Goal: Task Accomplishment & Management: Complete application form

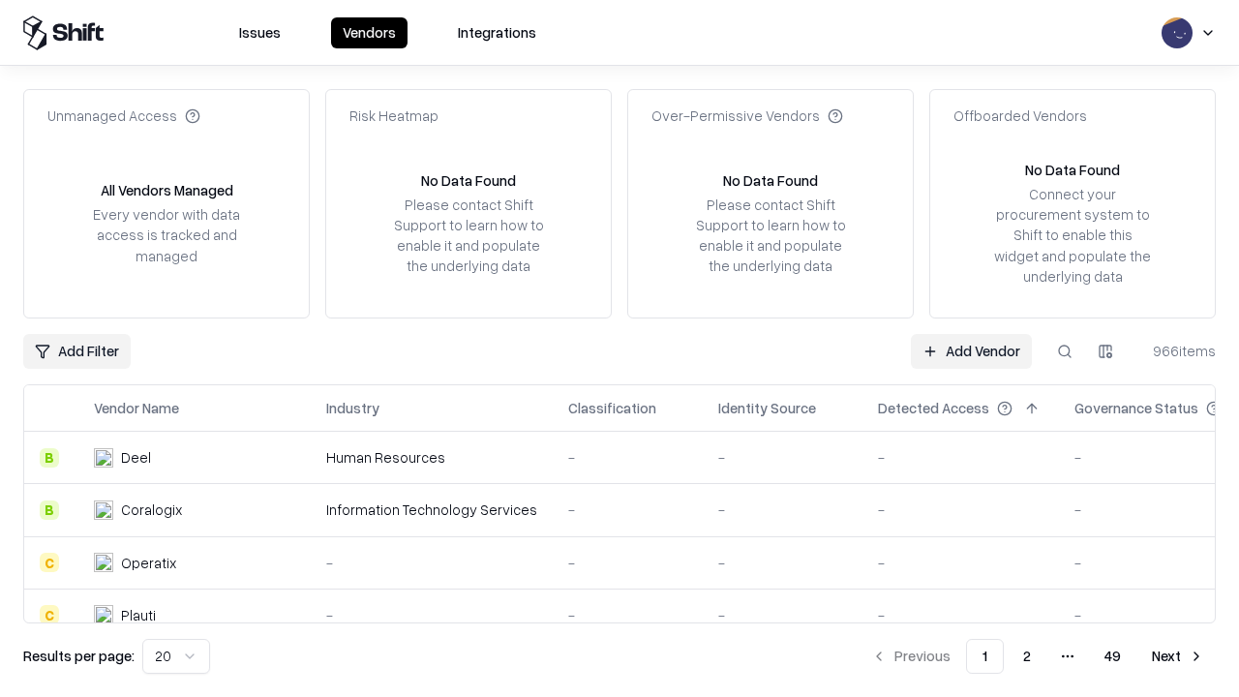
click at [971, 350] on link "Add Vendor" at bounding box center [971, 351] width 121 height 35
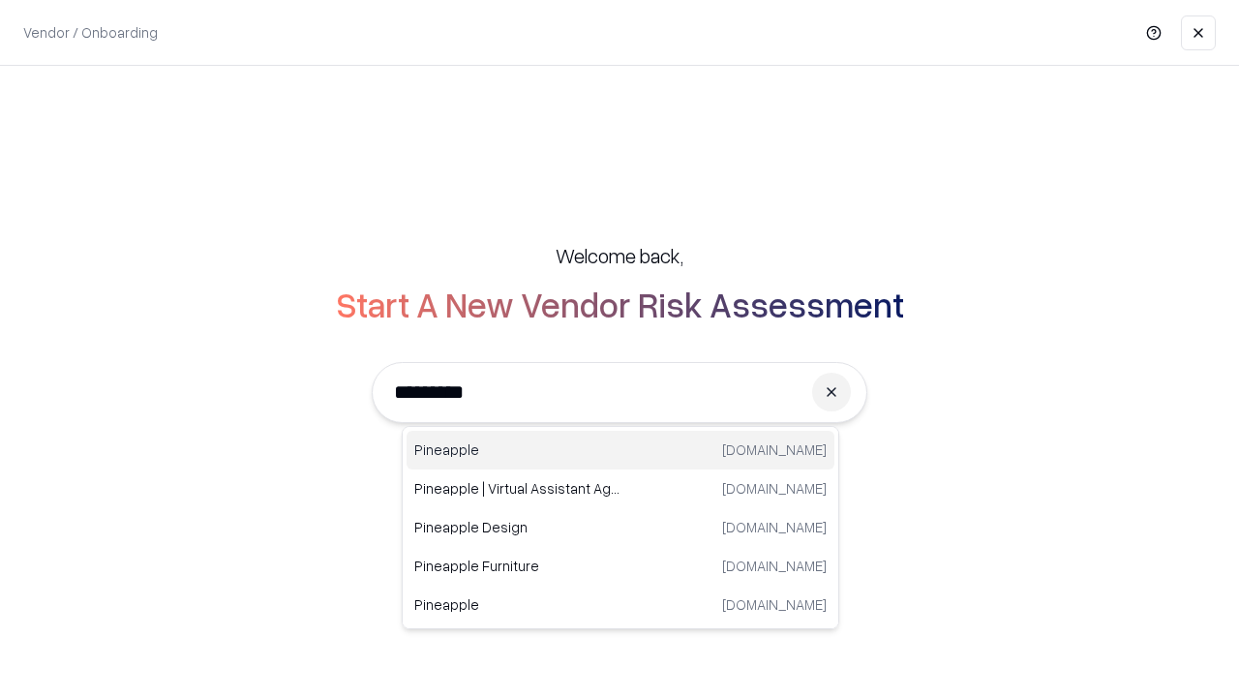
click at [620, 450] on div "Pineapple [DOMAIN_NAME]" at bounding box center [621, 450] width 428 height 39
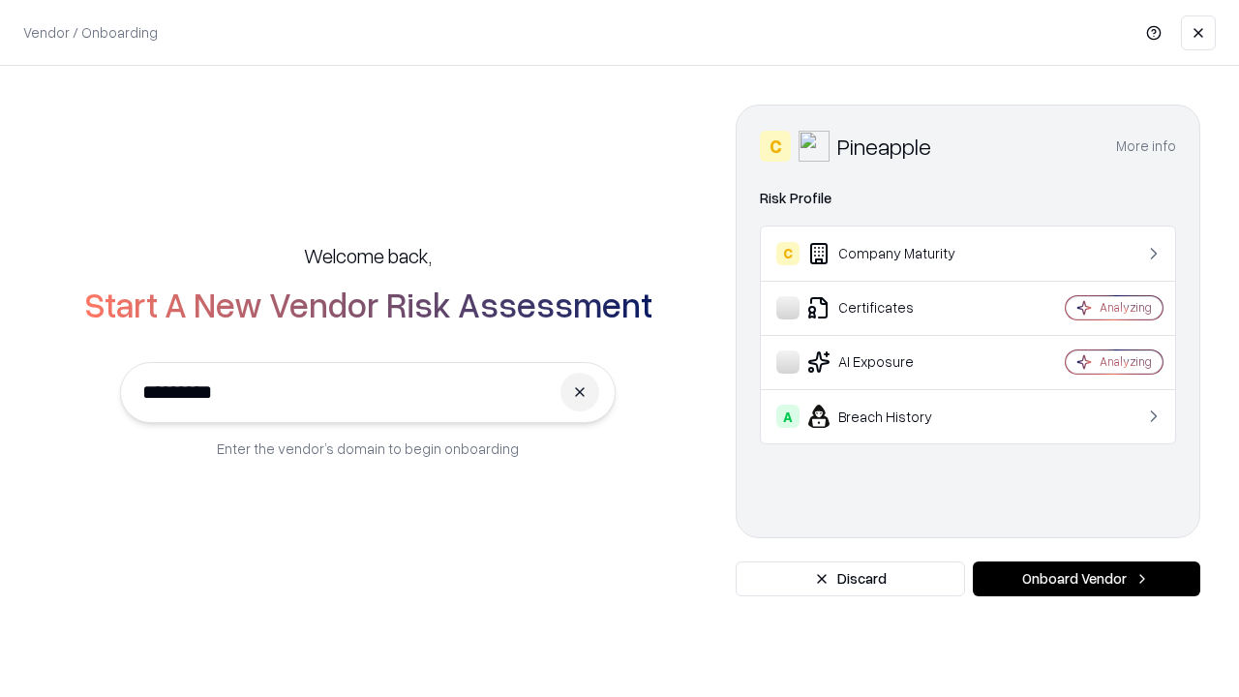
type input "*********"
click at [1086, 579] on button "Onboard Vendor" at bounding box center [1086, 578] width 227 height 35
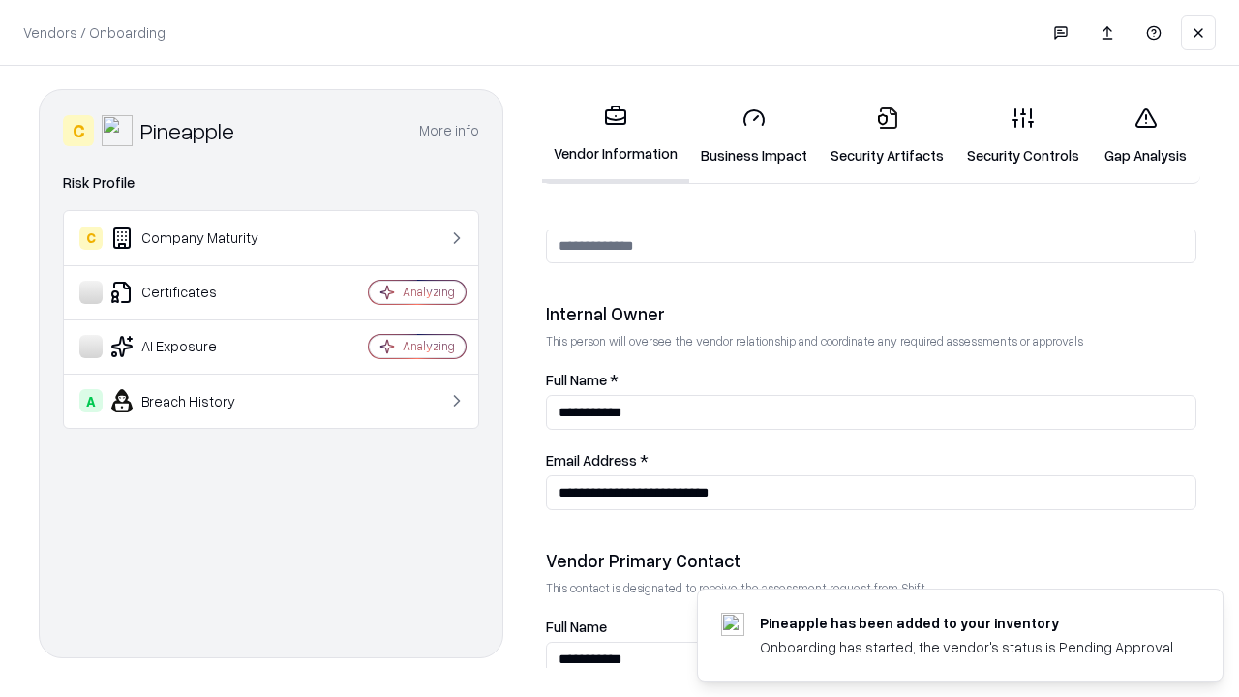
scroll to position [1003, 0]
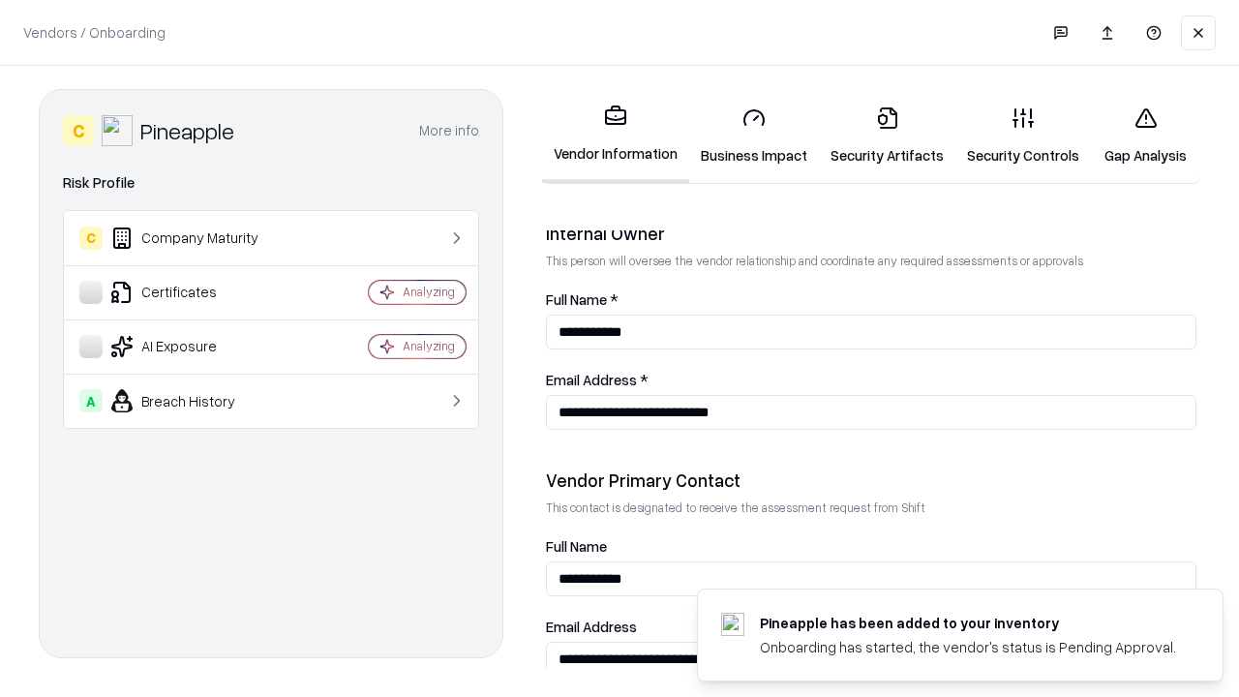
click at [754, 136] on link "Business Impact" at bounding box center [754, 136] width 130 height 90
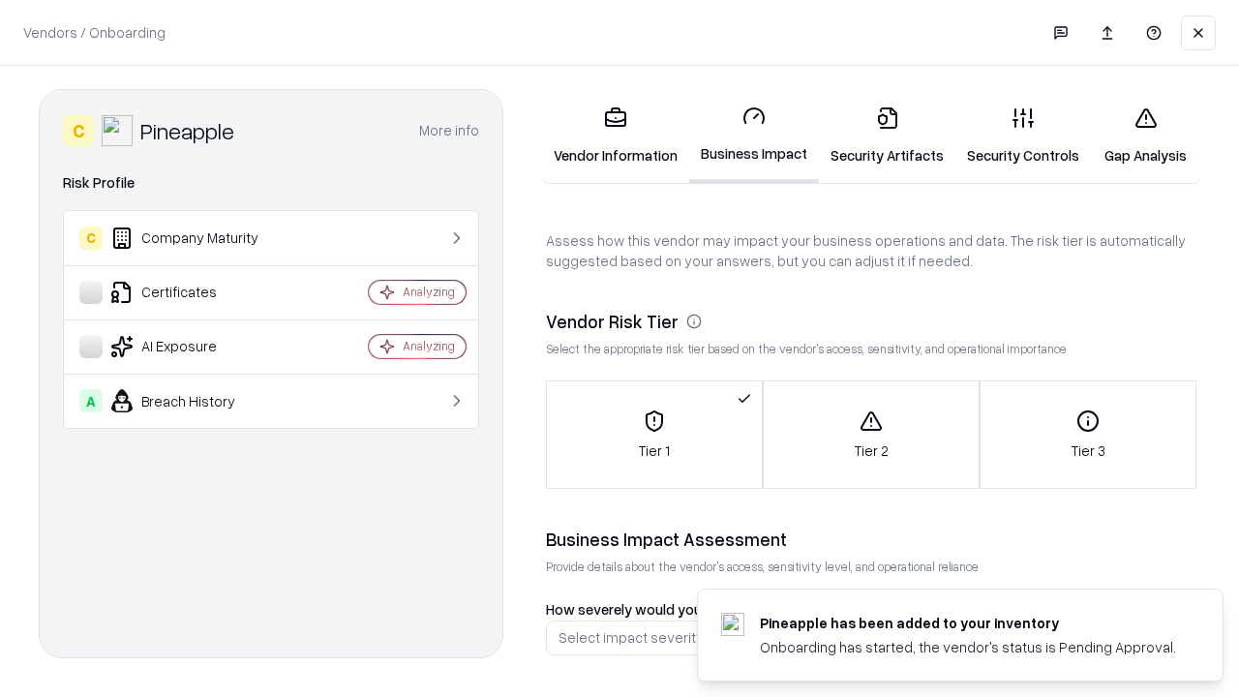
click at [1145, 136] on link "Gap Analysis" at bounding box center [1145, 136] width 109 height 90
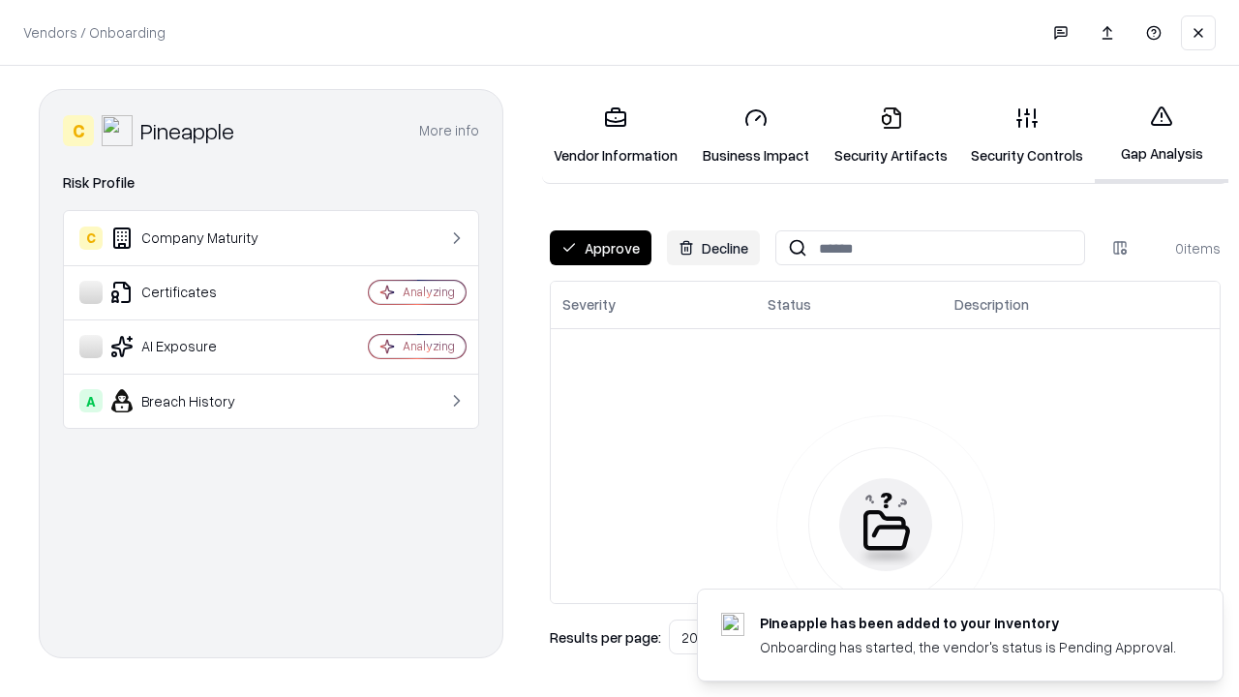
click at [600, 248] on button "Approve" at bounding box center [601, 247] width 102 height 35
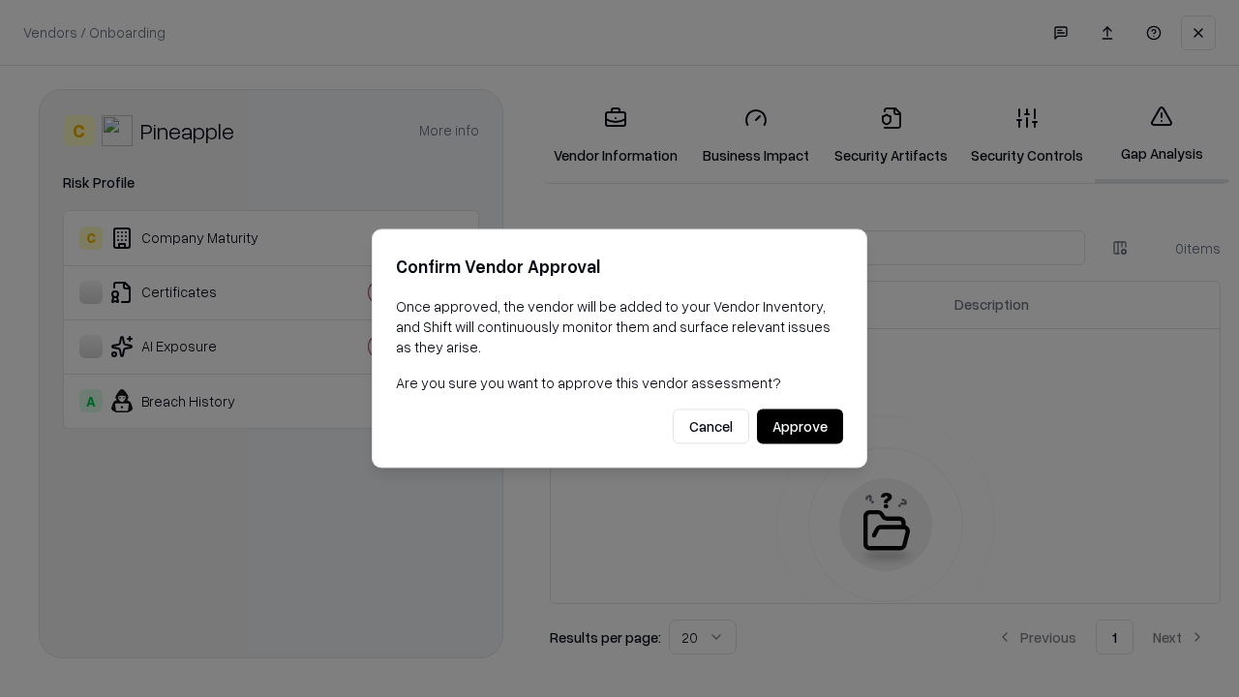
click at [800, 426] on button "Approve" at bounding box center [800, 426] width 86 height 35
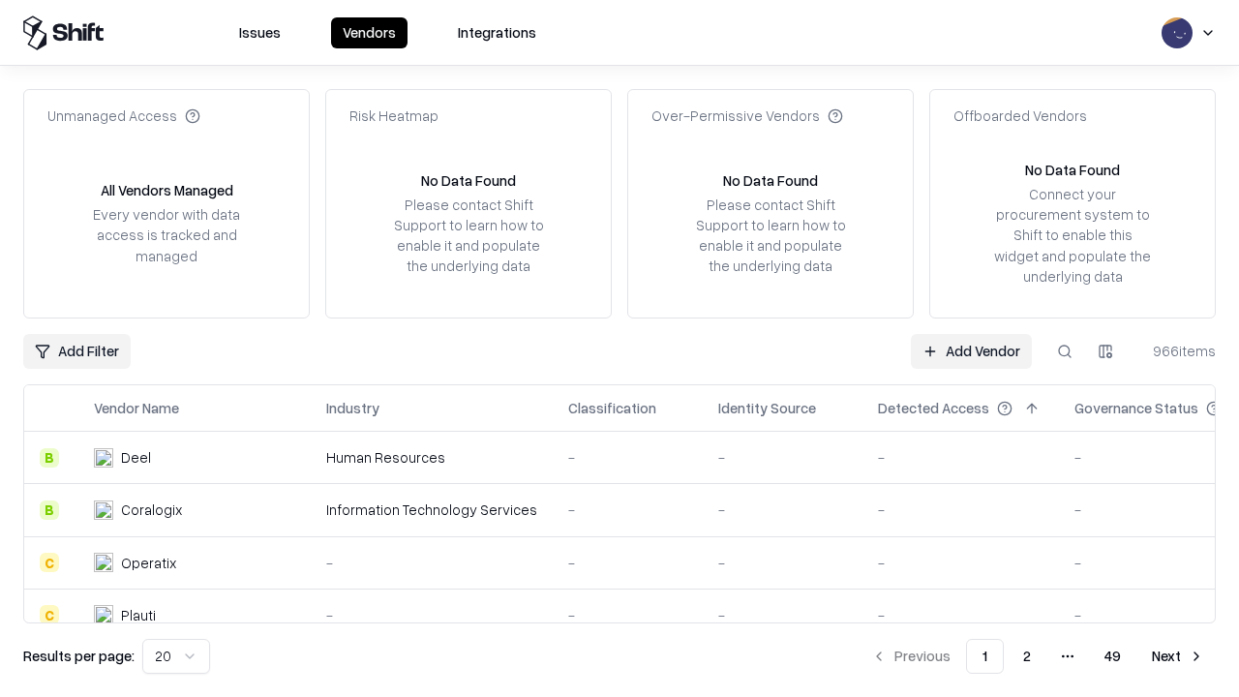
type input "*********"
click at [971, 350] on link "Add Vendor" at bounding box center [971, 351] width 121 height 35
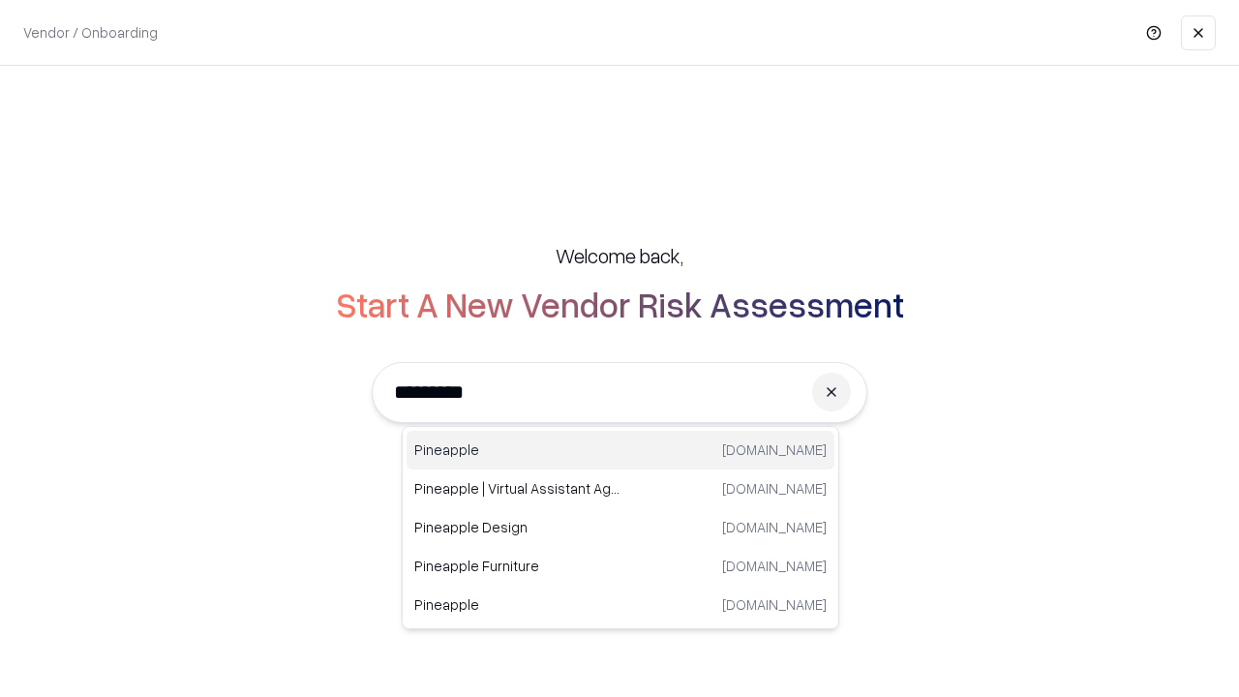
click at [620, 450] on div "Pineapple [DOMAIN_NAME]" at bounding box center [621, 450] width 428 height 39
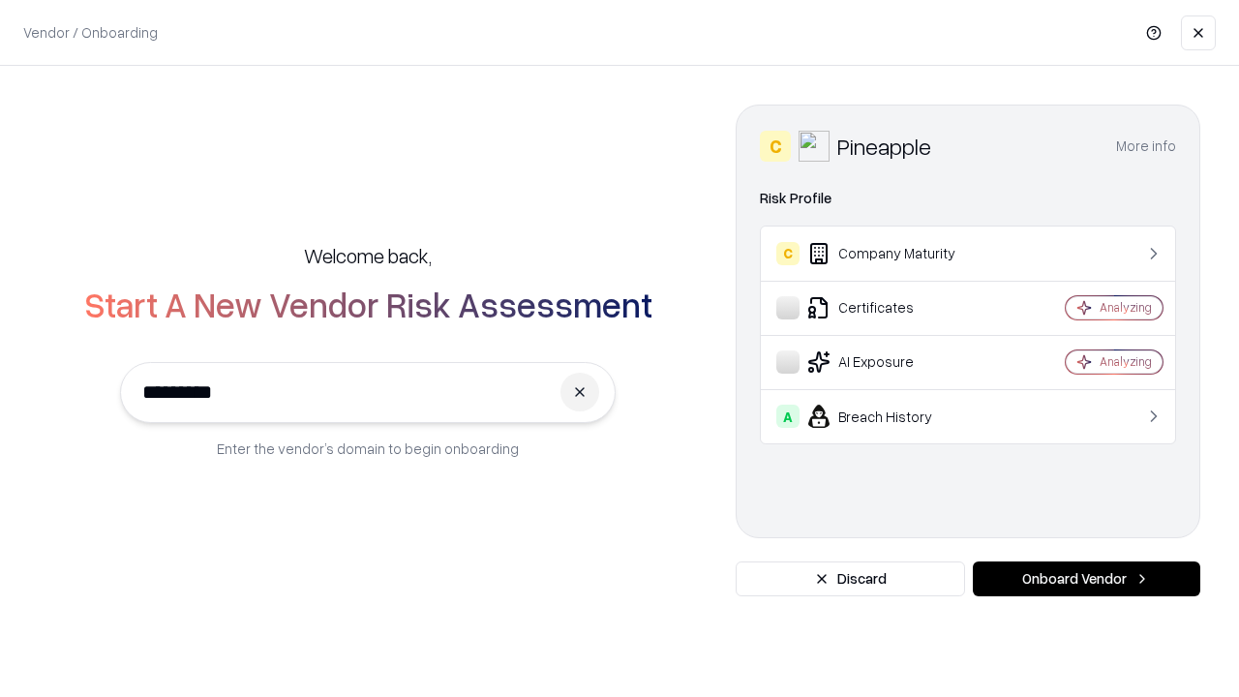
type input "*********"
click at [1086, 579] on button "Onboard Vendor" at bounding box center [1086, 578] width 227 height 35
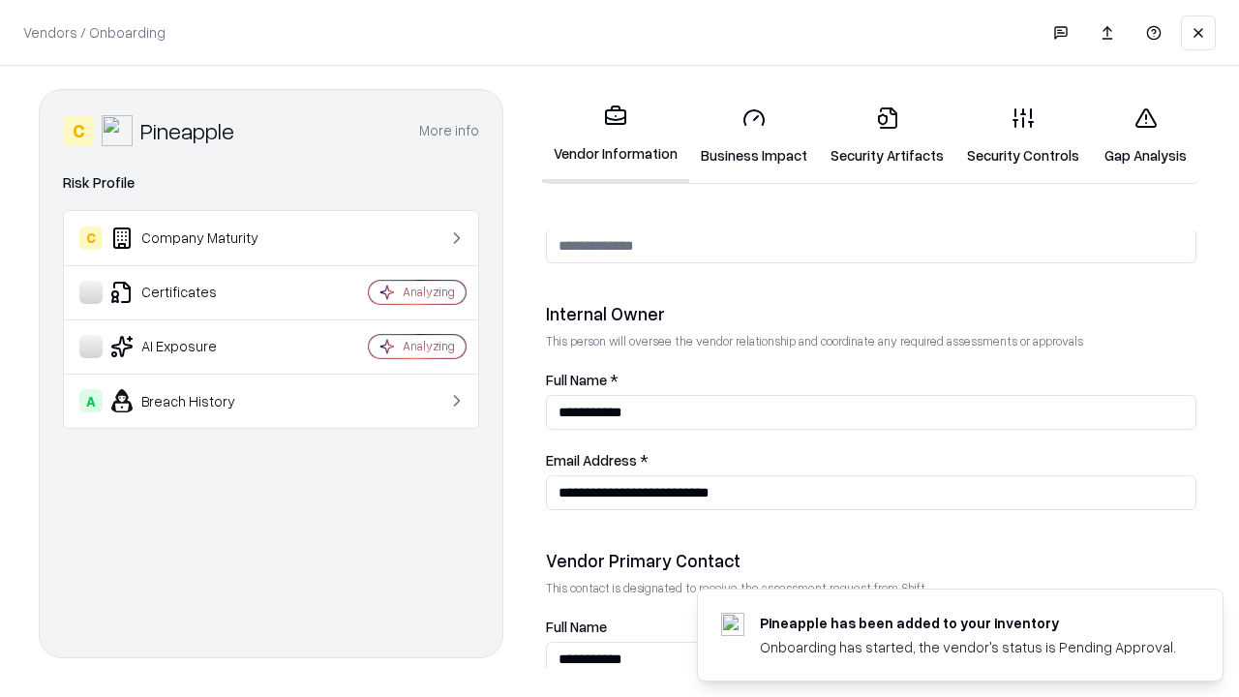
scroll to position [1003, 0]
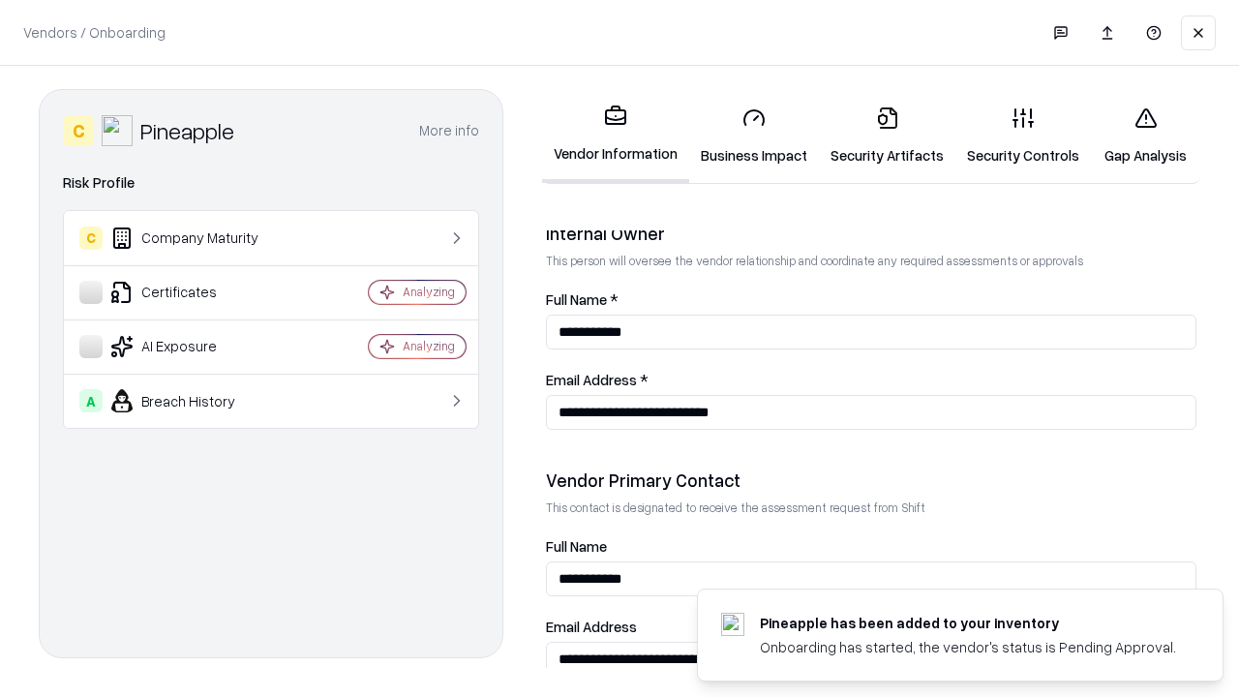
click at [1145, 136] on link "Gap Analysis" at bounding box center [1145, 136] width 109 height 90
